Goal: Task Accomplishment & Management: Use online tool/utility

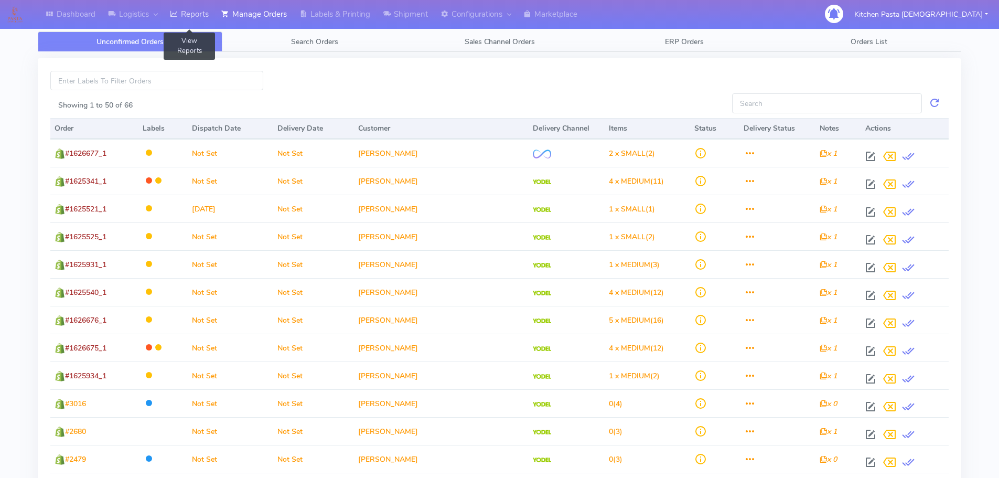
drag, startPoint x: 196, startPoint y: 9, endPoint x: 210, endPoint y: 6, distance: 14.0
click at [196, 9] on link "Reports" at bounding box center [189, 14] width 51 height 29
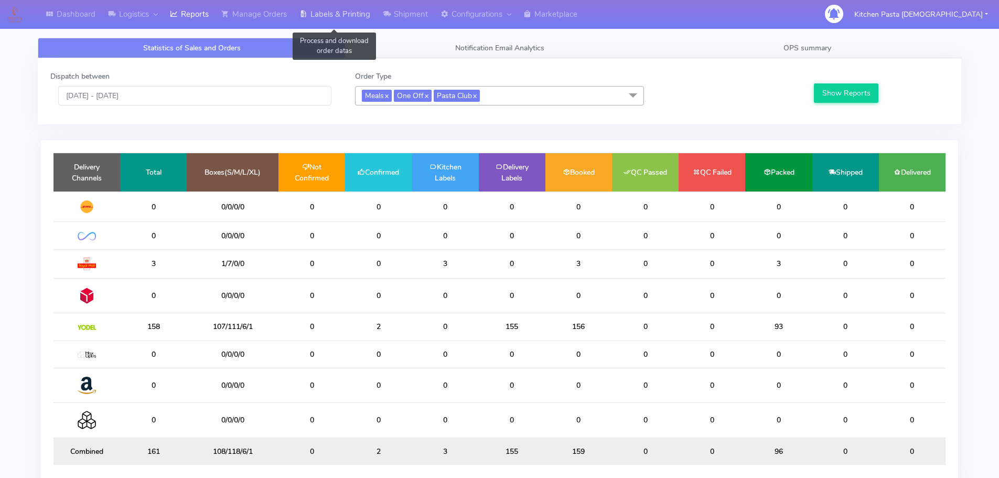
click at [355, 18] on link "Labels & Printing" at bounding box center [334, 14] width 83 height 29
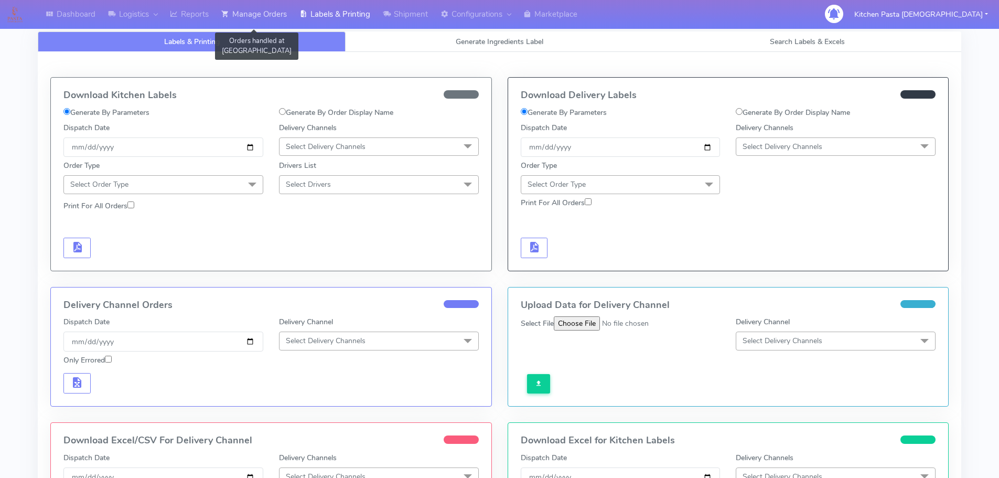
click at [249, 14] on link "Manage Orders" at bounding box center [254, 14] width 78 height 29
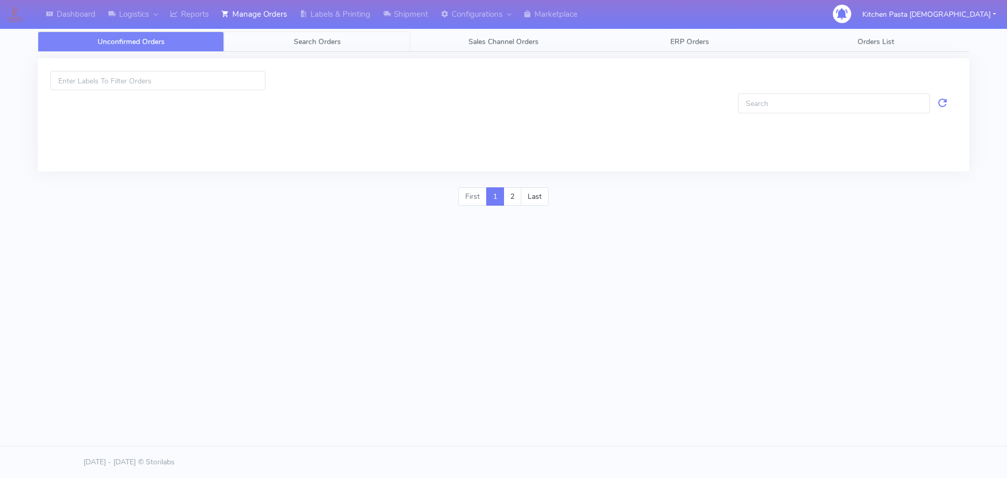
click at [288, 42] on link "Search Orders" at bounding box center [317, 41] width 186 height 20
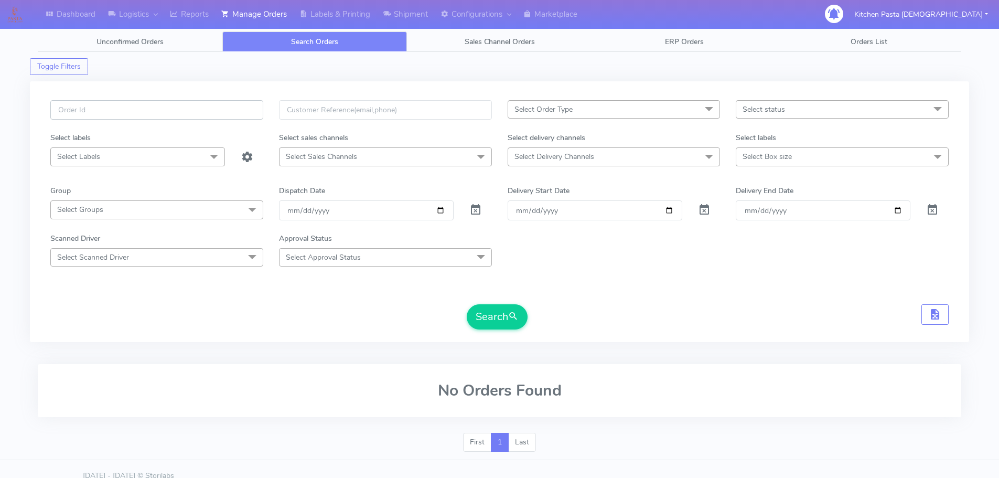
click at [232, 107] on input "text" at bounding box center [156, 109] width 213 height 19
type input "#1626515_1"
click at [467, 304] on button "Search" at bounding box center [497, 316] width 61 height 25
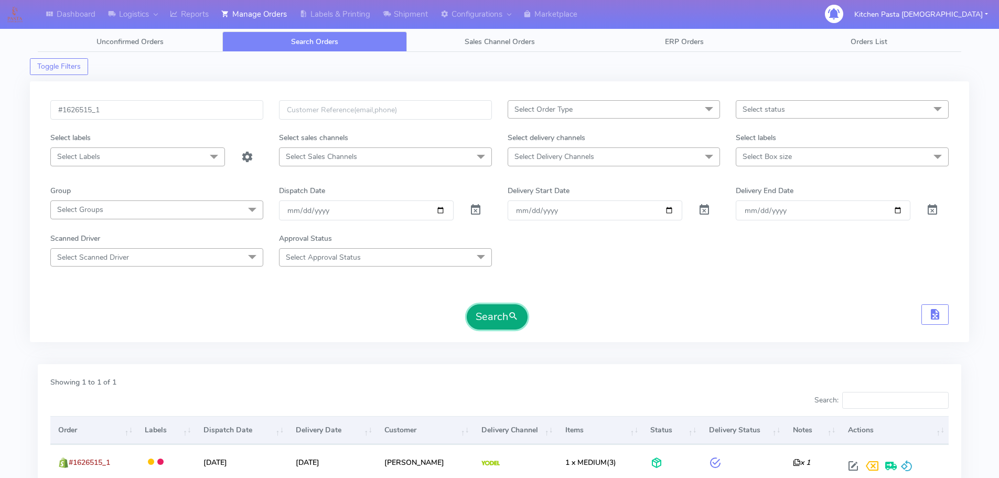
click at [483, 322] on button "Search" at bounding box center [497, 316] width 61 height 25
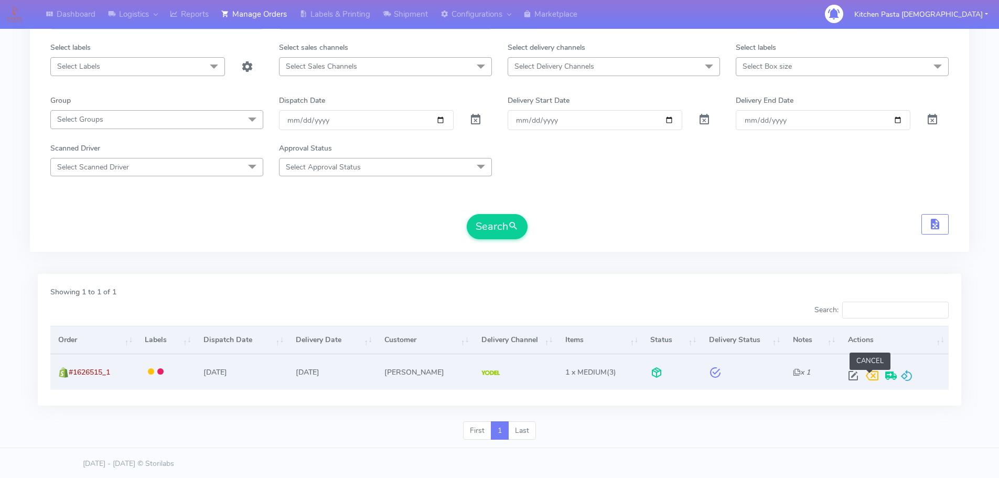
scroll to position [92, 0]
click at [900, 381] on span at bounding box center [906, 376] width 13 height 10
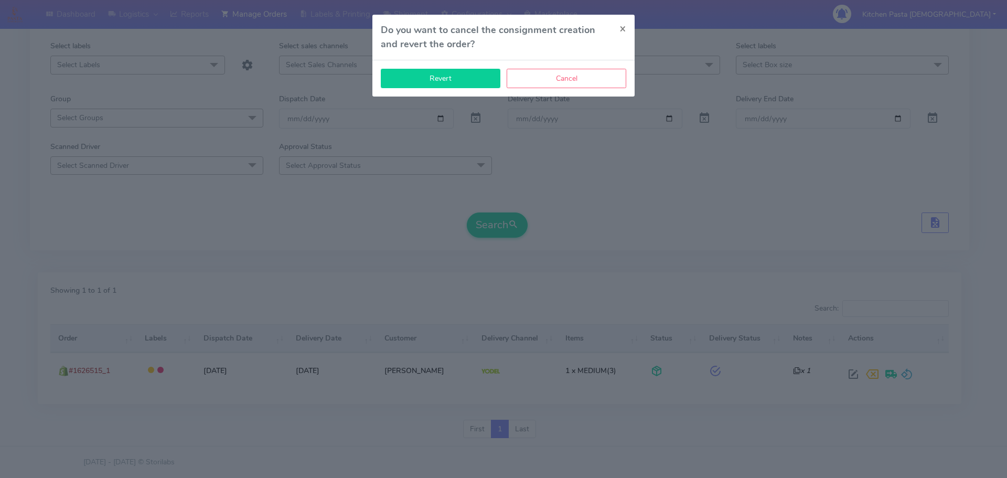
click at [447, 81] on button "Revert" at bounding box center [441, 78] width 120 height 19
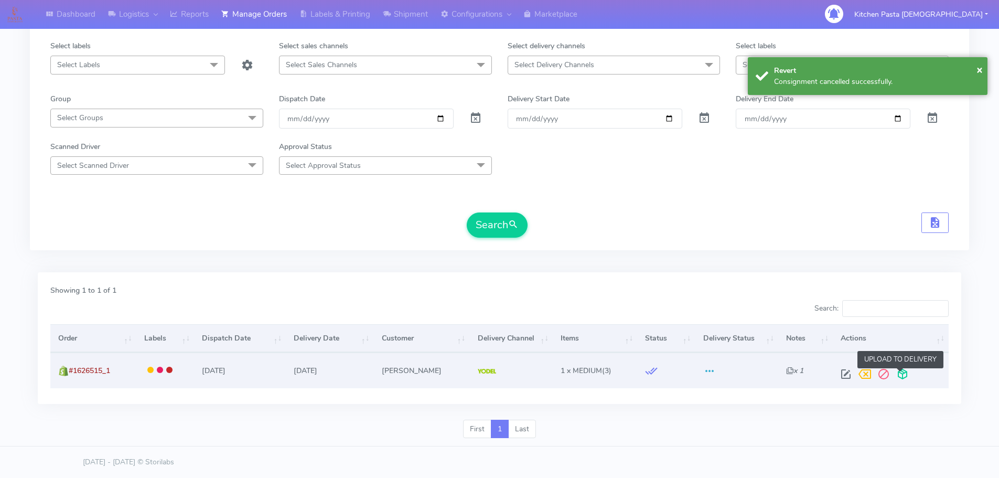
click at [893, 374] on span at bounding box center [902, 376] width 19 height 10
click at [855, 375] on span at bounding box center [861, 376] width 19 height 10
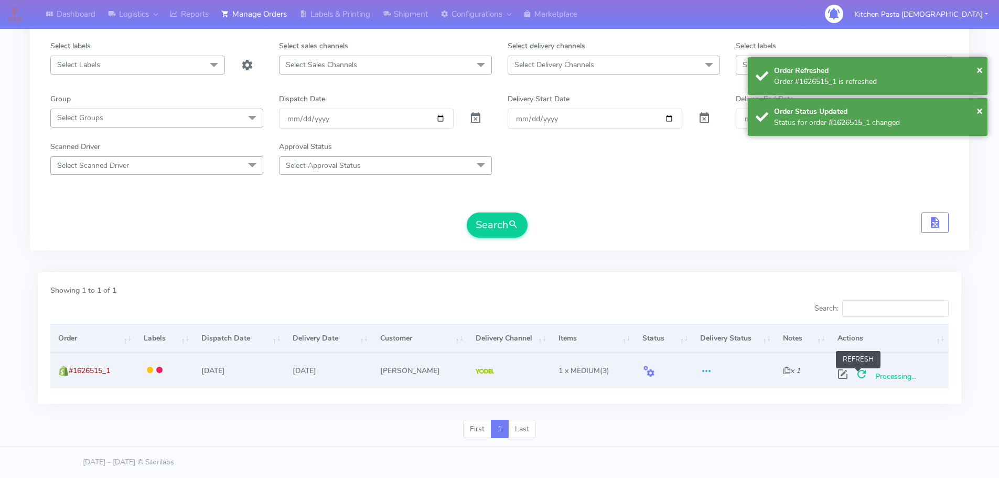
click at [861, 371] on span at bounding box center [861, 376] width 19 height 10
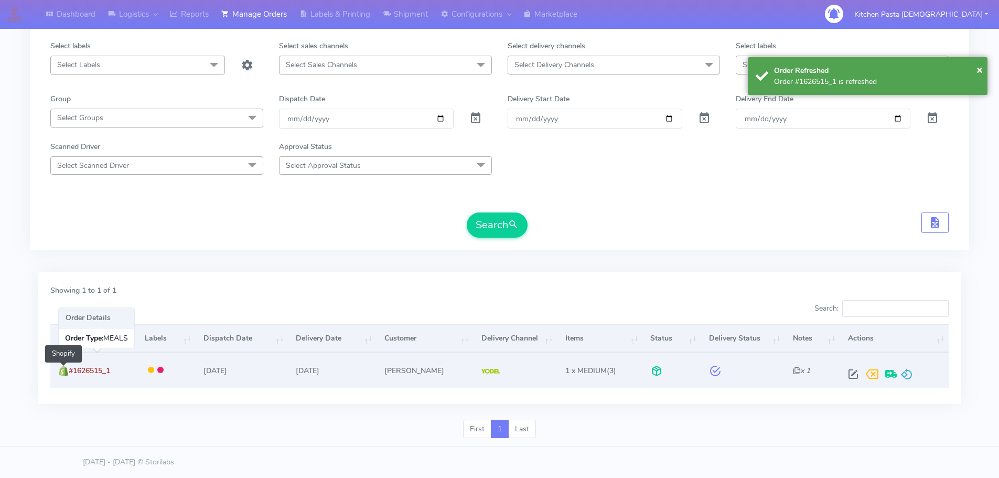
drag, startPoint x: 119, startPoint y: 366, endPoint x: 66, endPoint y: 374, distance: 53.6
click at [66, 374] on td "#1626515_1 Shopify" at bounding box center [93, 369] width 87 height 35
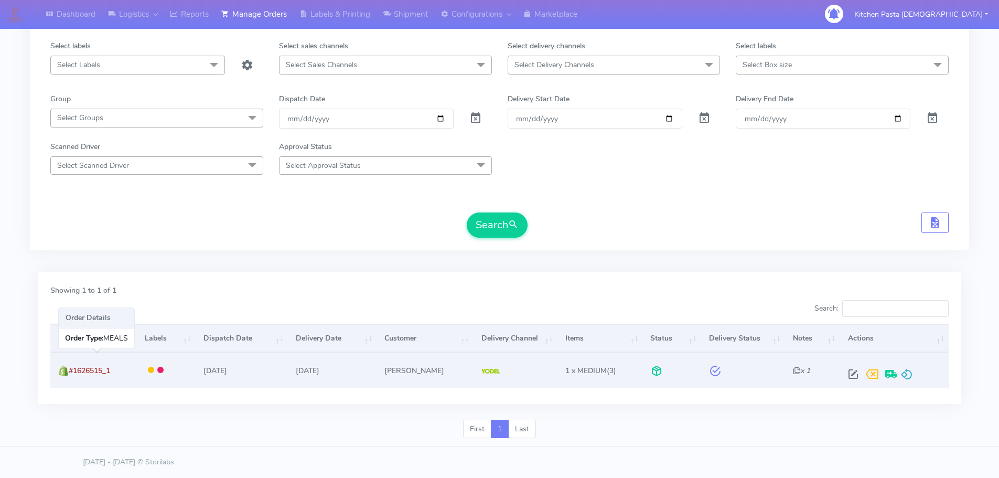
copy span "#1626515_1"
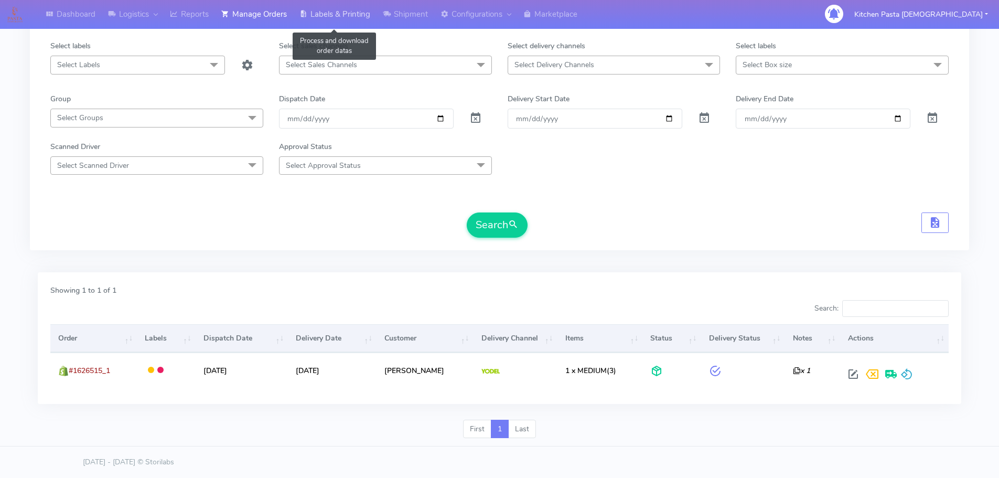
click at [345, 14] on link "Labels & Printing" at bounding box center [334, 14] width 83 height 29
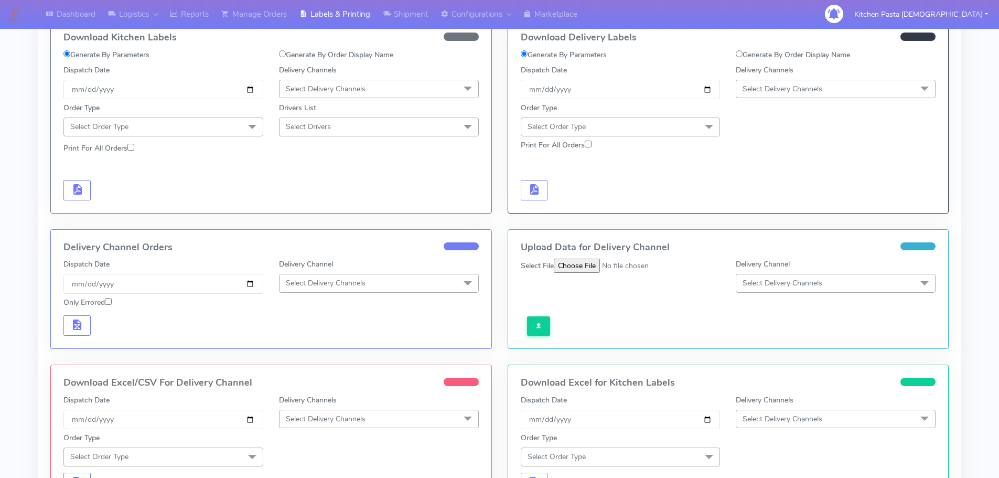
scroll to position [39, 0]
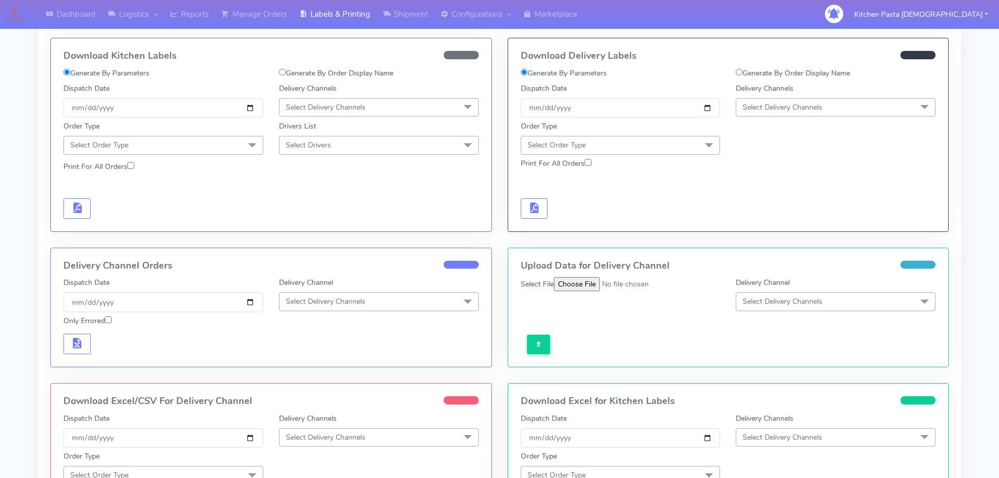
click at [792, 74] on label "Generate By Order Display Name" at bounding box center [793, 73] width 114 height 11
click at [742, 74] on input "Generate By Order Display Name" at bounding box center [739, 72] width 7 height 7
radio input "true"
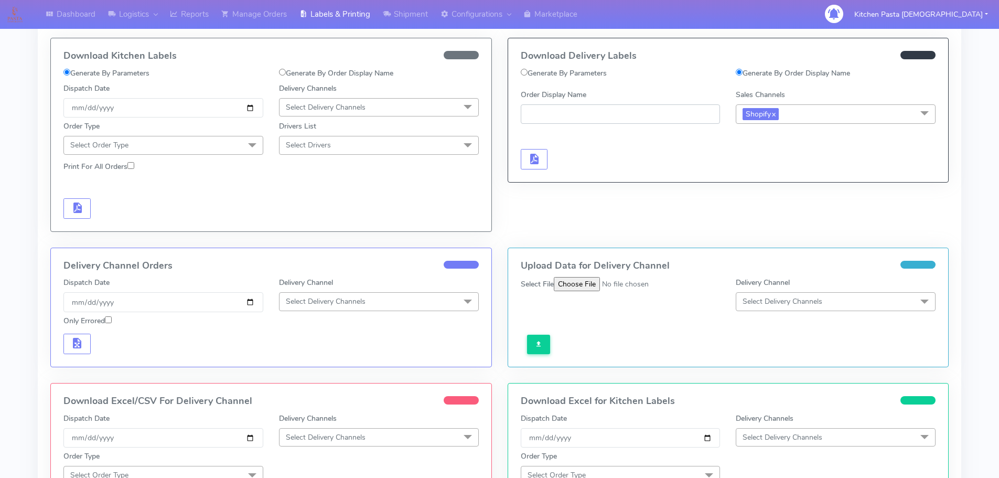
paste input "#1626515_1"
type input "#1626515_1"
click at [530, 163] on span "button" at bounding box center [533, 161] width 13 height 10
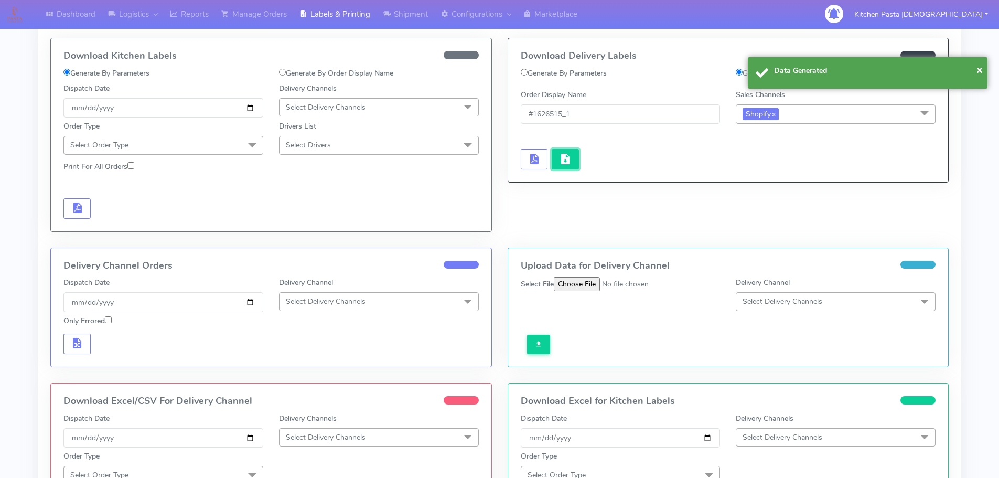
click at [553, 161] on button "button" at bounding box center [565, 159] width 27 height 20
